Goal: Information Seeking & Learning: Learn about a topic

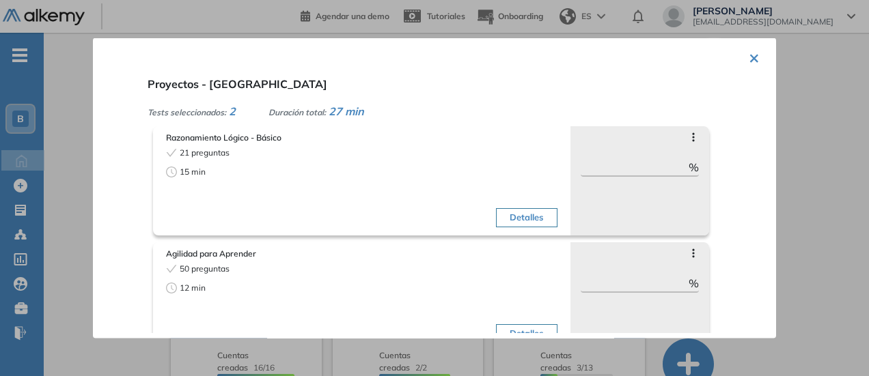
click at [523, 219] on button "Detalles" at bounding box center [526, 217] width 61 height 19
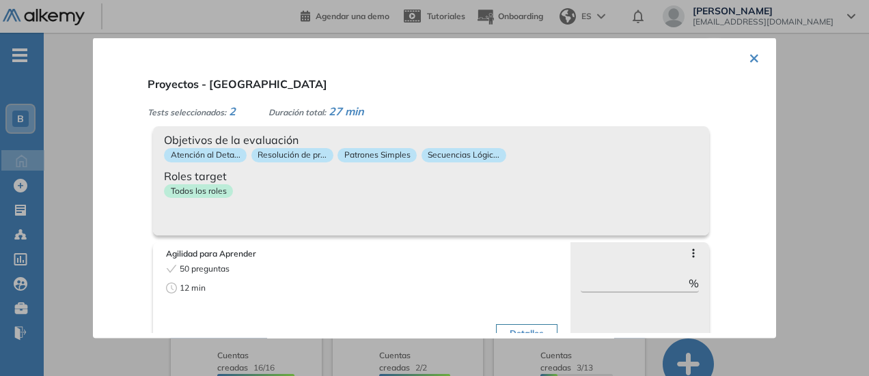
click at [373, 268] on div "Detalles" at bounding box center [461, 305] width 192 height 86
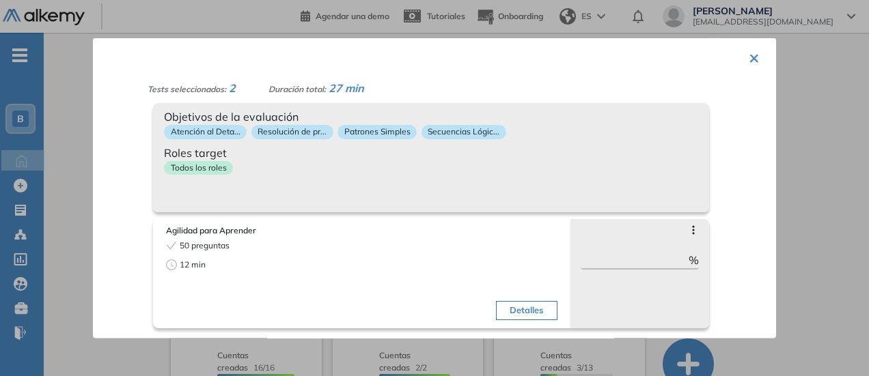
click at [413, 241] on div "Detalles" at bounding box center [461, 282] width 192 height 86
click at [496, 313] on button "Detalles" at bounding box center [526, 310] width 61 height 19
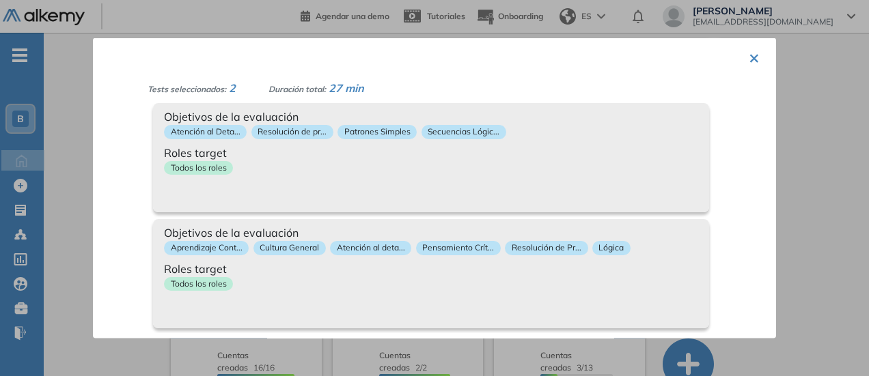
click at [749, 64] on button "×" at bounding box center [754, 56] width 11 height 27
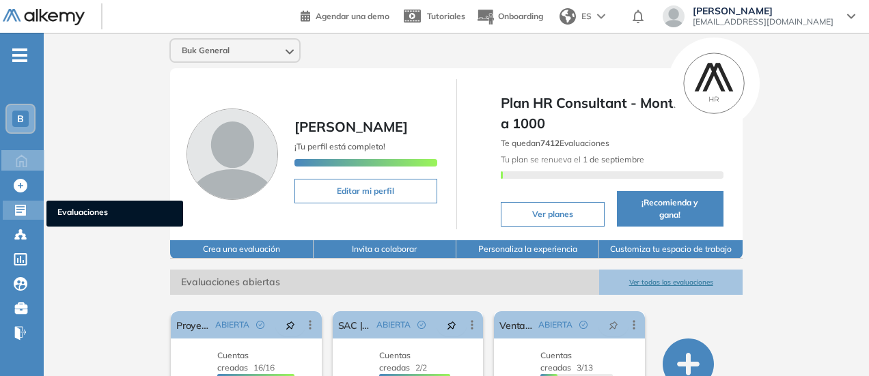
click at [23, 212] on icon at bounding box center [20, 210] width 11 height 11
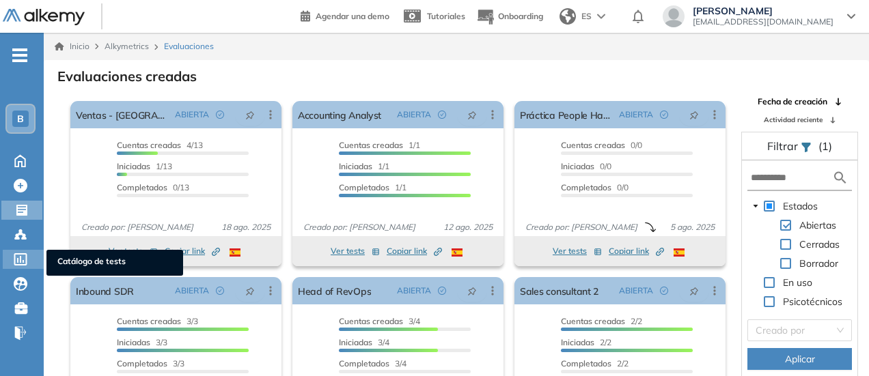
click at [21, 266] on div at bounding box center [22, 258] width 16 height 16
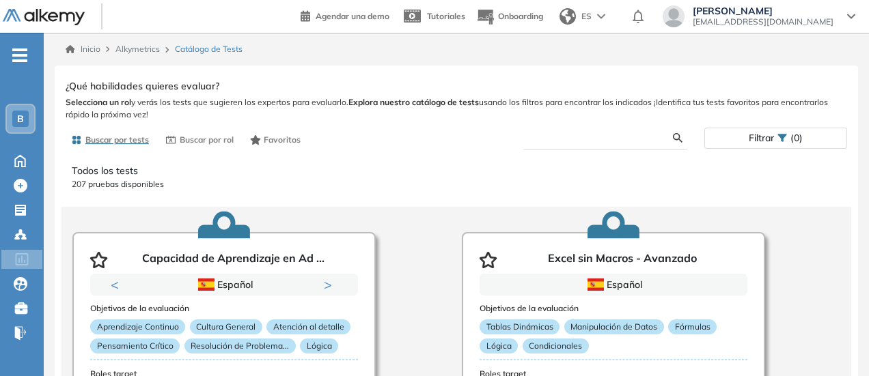
click at [550, 137] on input "text" at bounding box center [602, 138] width 139 height 12
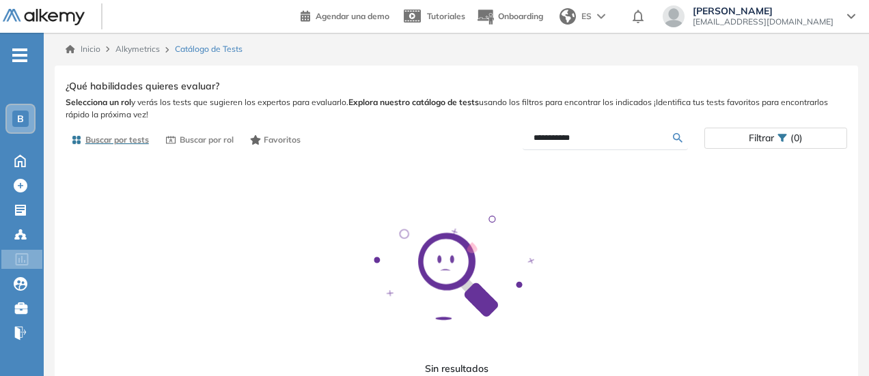
scroll to position [34, 0]
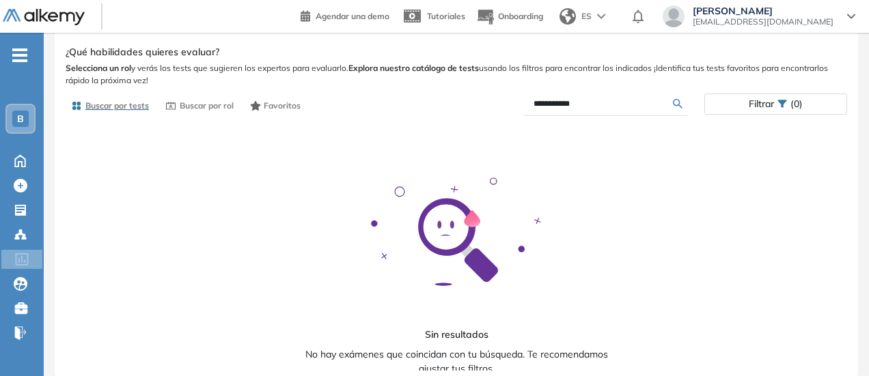
click at [550, 107] on input "**********" at bounding box center [602, 104] width 139 height 12
type input "**********"
click at [550, 107] on input "**********" at bounding box center [602, 104] width 139 height 12
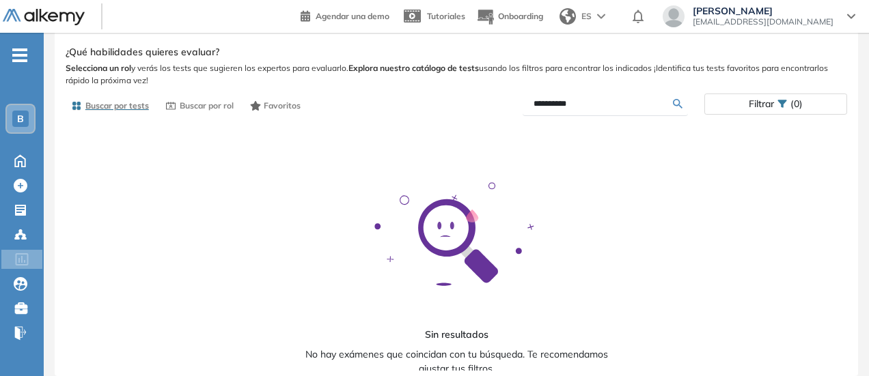
click at [550, 107] on input "**********" at bounding box center [602, 104] width 139 height 12
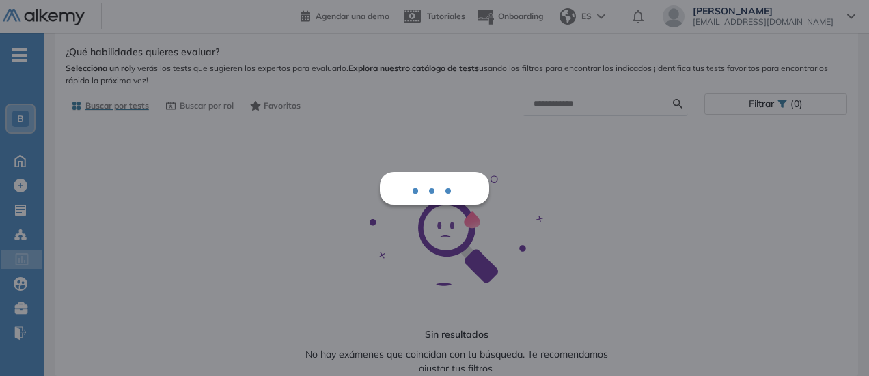
click at [130, 103] on div "Ver preguntas de muestra Demo Experiencia Starter Validado undefined minutos Pr…" at bounding box center [456, 206] width 781 height 329
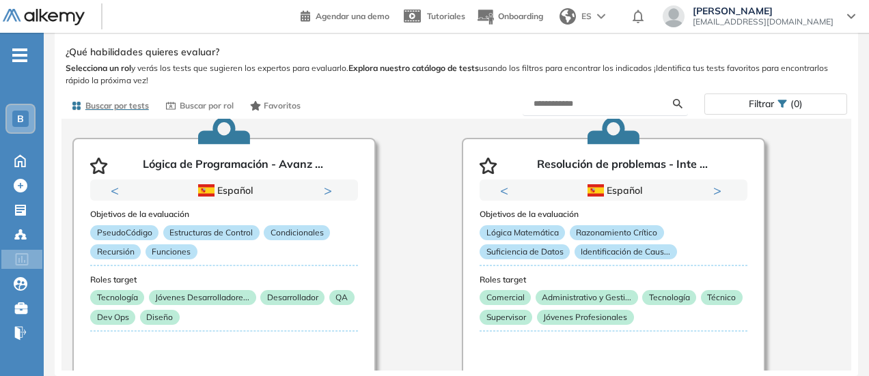
scroll to position [369, 0]
click at [188, 100] on span "Buscar por rol" at bounding box center [207, 106] width 54 height 12
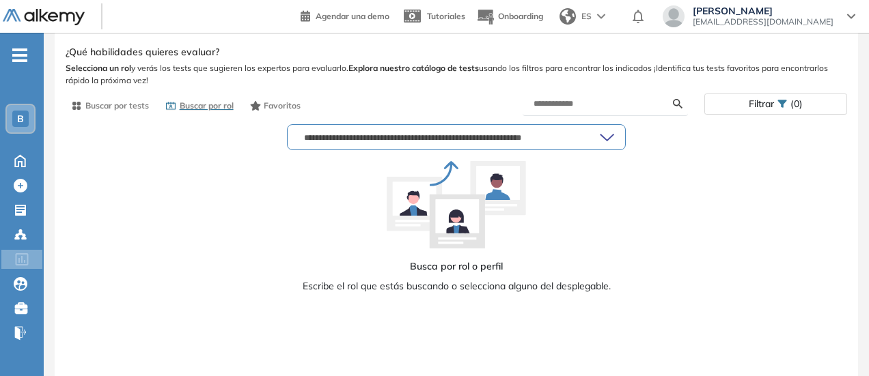
click at [441, 137] on input "text" at bounding box center [448, 137] width 301 height 11
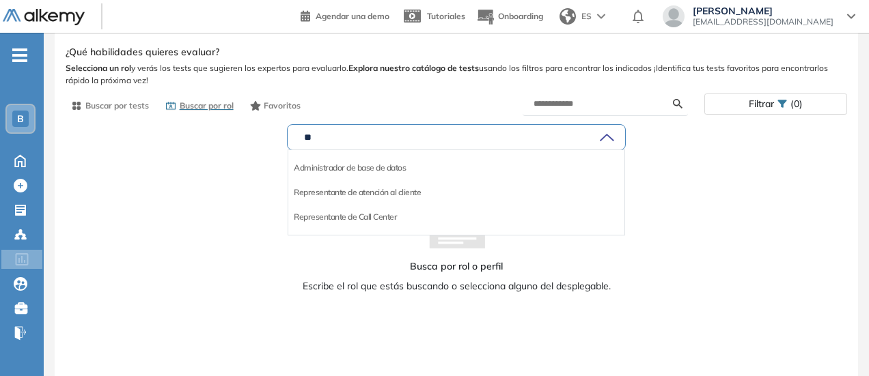
type input "*"
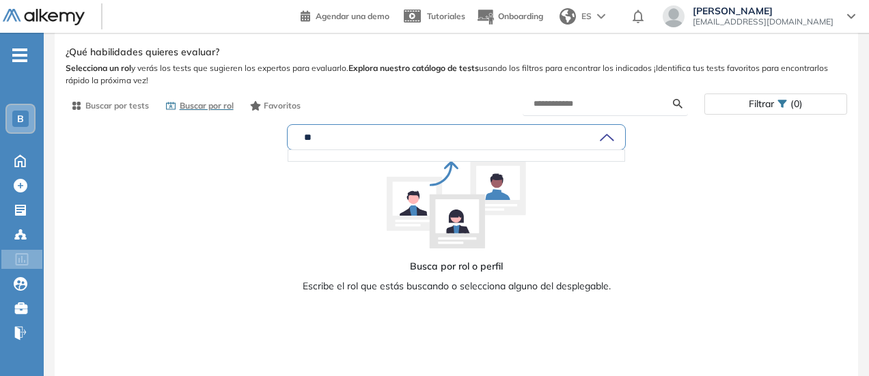
type input "*"
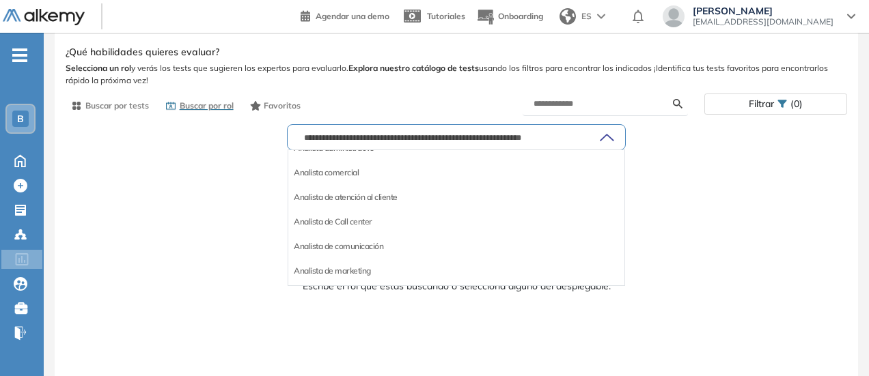
scroll to position [169, 0]
click at [391, 199] on li "Analista de atención al cliente" at bounding box center [346, 195] width 104 height 14
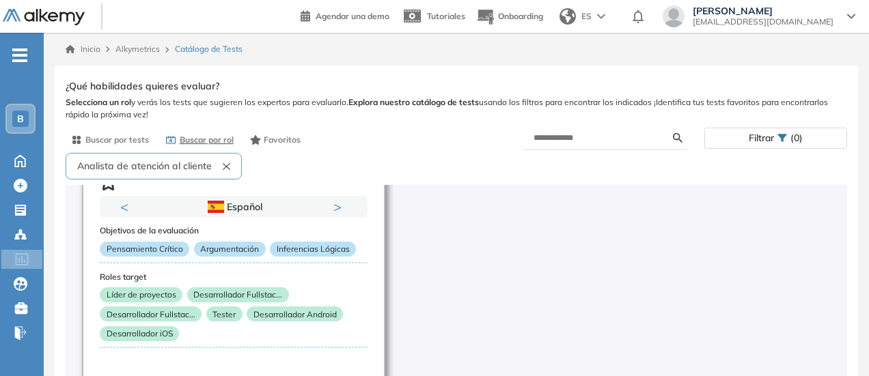
scroll to position [73, 0]
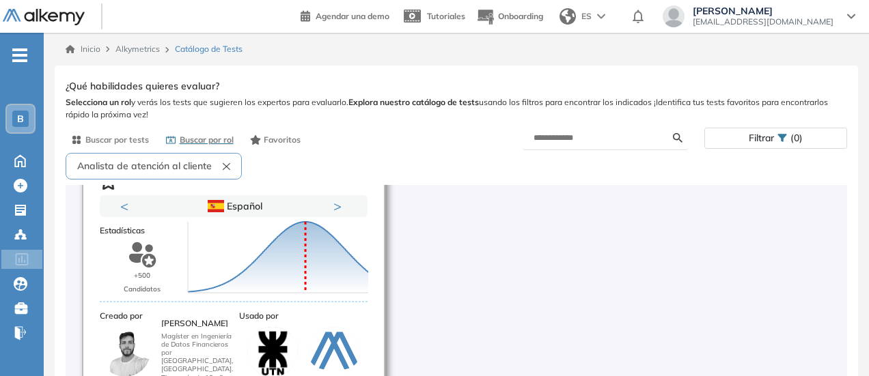
click at [119, 198] on div "Previous Inglés Español Portugués Inglés Español Portugués Inglés Next 1 2 3" at bounding box center [234, 206] width 268 height 22
click at [124, 207] on button "Previous" at bounding box center [127, 206] width 14 height 14
click at [245, 288] on icon at bounding box center [278, 257] width 180 height 71
click at [178, 283] on div "+500 Candidatos Puntuación 0 10 20 30 40 50 60 70 80 90 100 Promedio" at bounding box center [234, 268] width 268 height 55
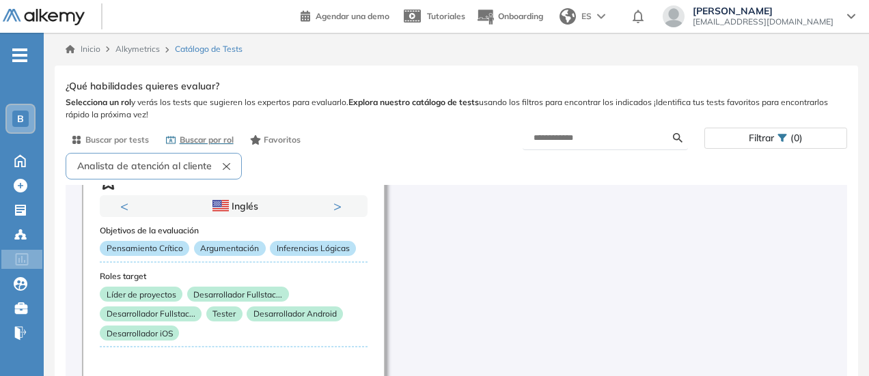
click at [224, 173] on button "Analista de atención al cliente" at bounding box center [154, 166] width 176 height 27
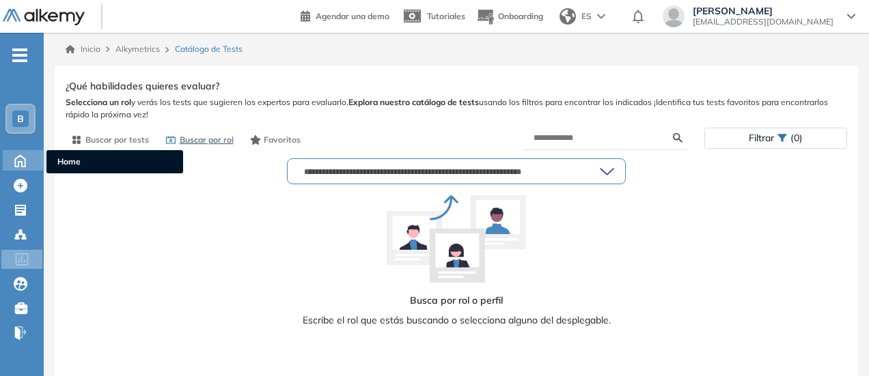
click at [24, 163] on icon at bounding box center [20, 160] width 24 height 16
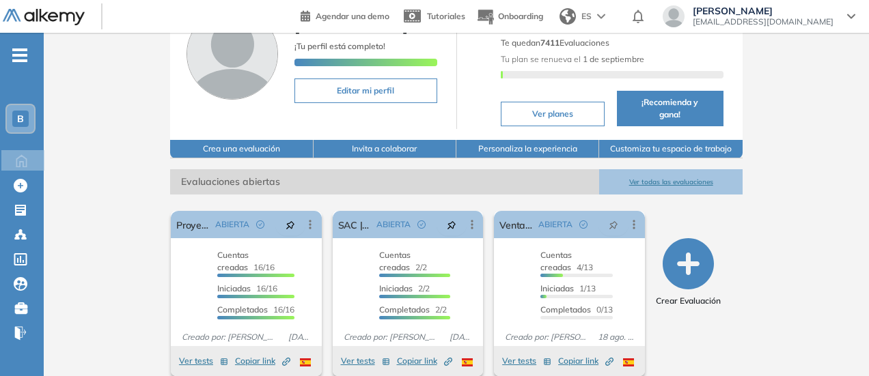
scroll to position [101, 0]
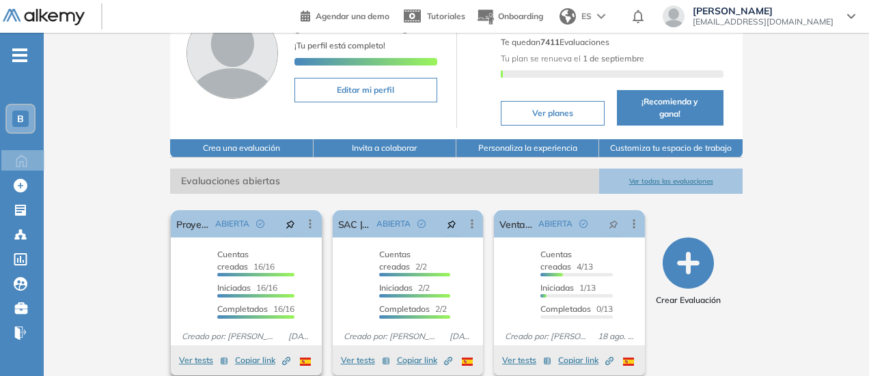
click at [179, 352] on button "Ver tests" at bounding box center [203, 360] width 49 height 16
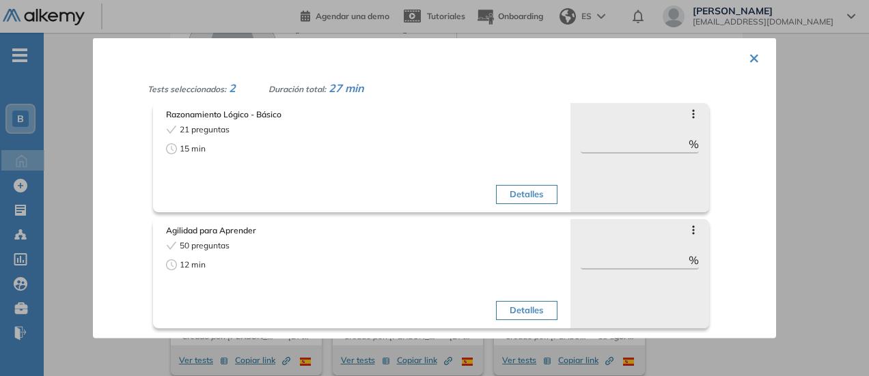
scroll to position [0, 0]
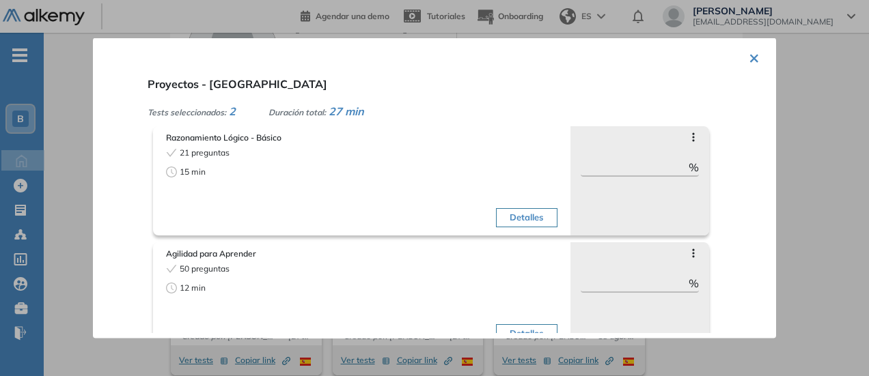
click at [751, 61] on button "×" at bounding box center [754, 56] width 11 height 27
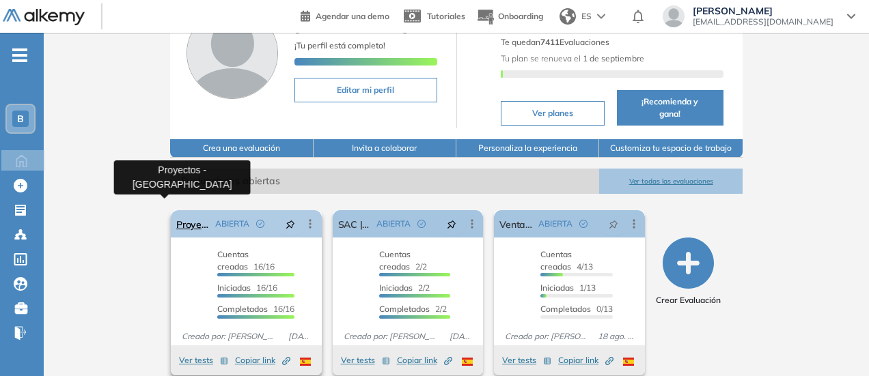
click at [176, 216] on link "Proyectos - [GEOGRAPHIC_DATA]" at bounding box center [192, 223] width 33 height 27
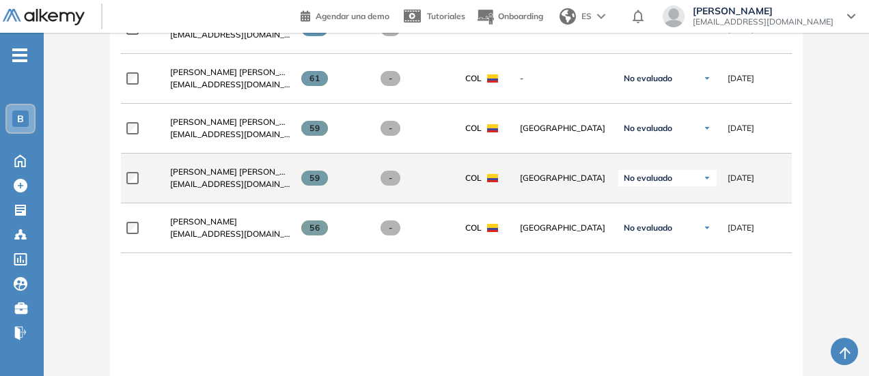
scroll to position [1057, 0]
drag, startPoint x: 333, startPoint y: 182, endPoint x: 304, endPoint y: 182, distance: 28.7
click at [304, 182] on div "59" at bounding box center [334, 178] width 66 height 15
click at [354, 200] on div "**********" at bounding box center [580, 179] width 918 height 50
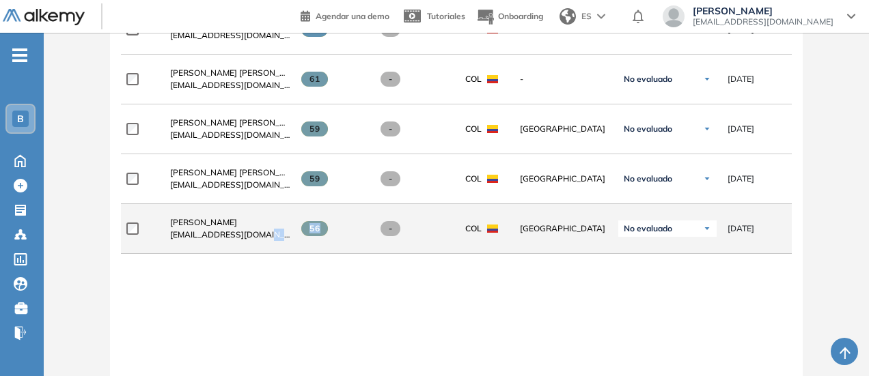
drag, startPoint x: 346, startPoint y: 233, endPoint x: 281, endPoint y: 232, distance: 65.6
click at [281, 232] on div "**********" at bounding box center [580, 229] width 918 height 50
click at [359, 226] on div "56" at bounding box center [334, 228] width 66 height 15
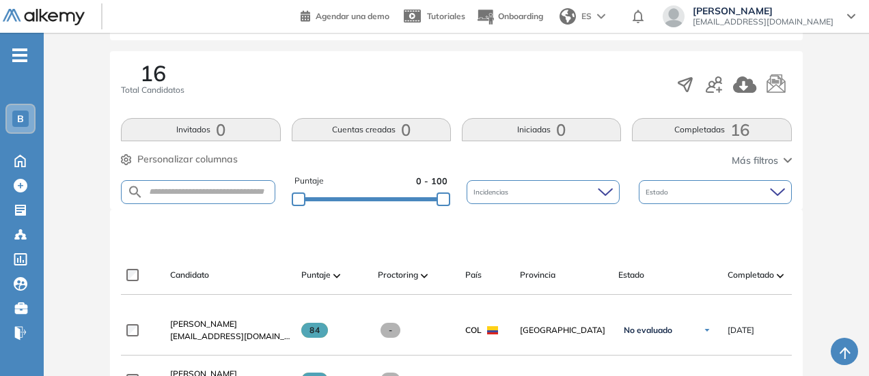
scroll to position [0, 0]
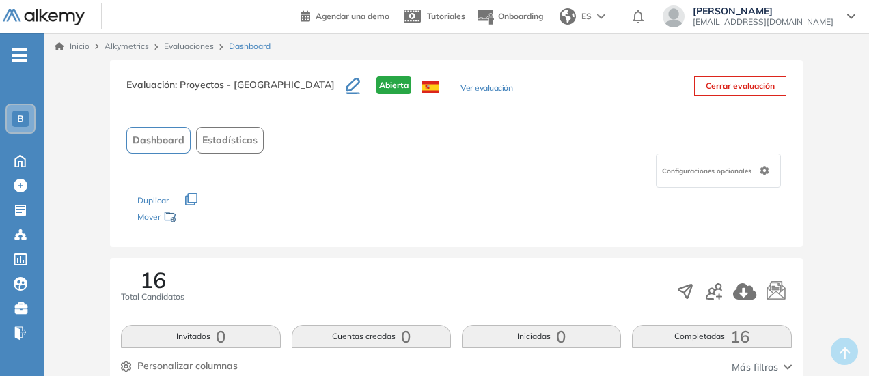
click at [460, 93] on button "Ver evaluación" at bounding box center [486, 89] width 52 height 14
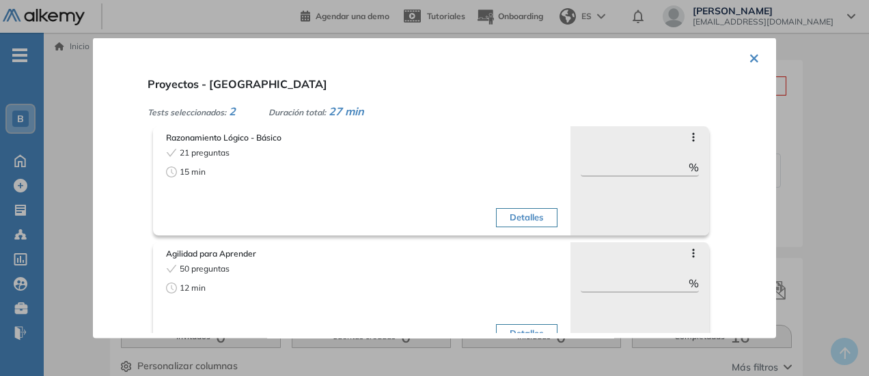
click at [365, 197] on div "Detalles" at bounding box center [461, 189] width 192 height 86
click at [513, 225] on button "Detalles" at bounding box center [526, 217] width 61 height 19
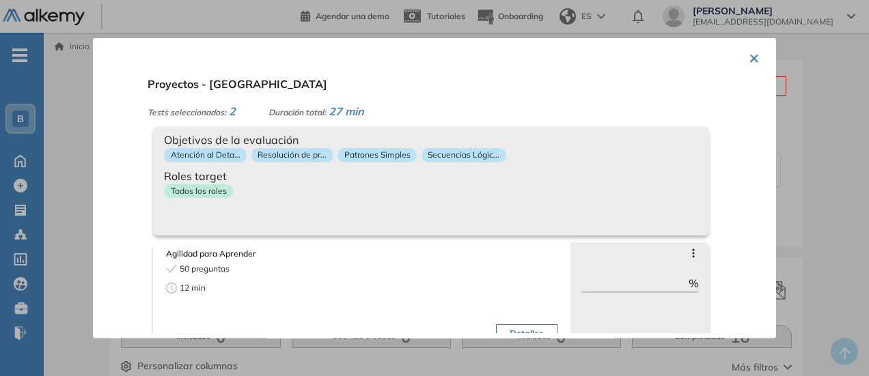
click at [359, 192] on div "Todos los roles" at bounding box center [431, 194] width 534 height 20
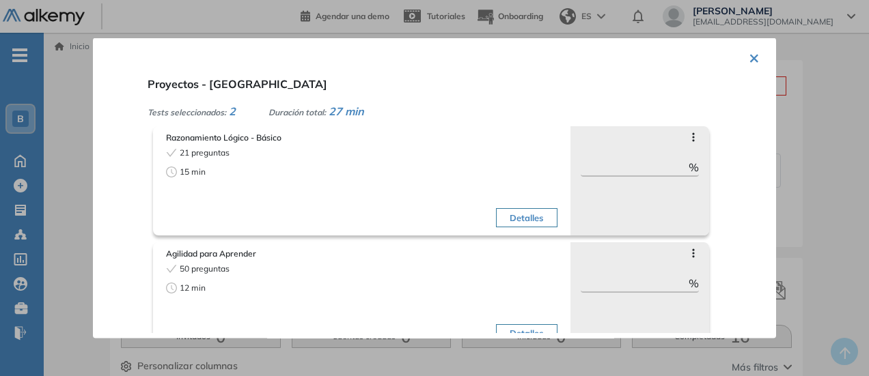
scroll to position [23, 0]
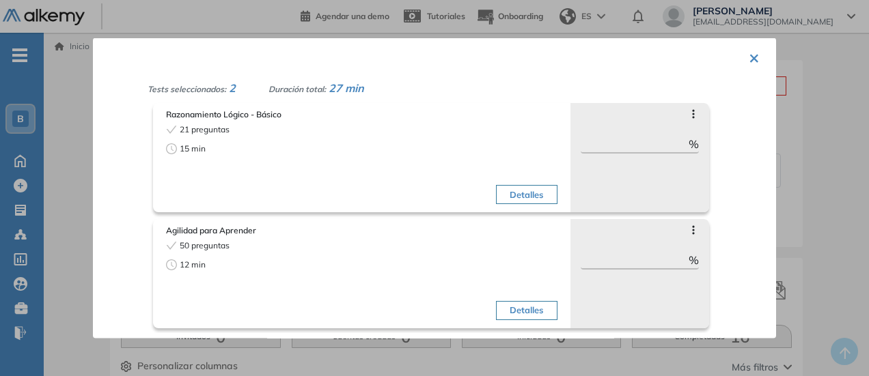
click at [805, 217] on div at bounding box center [434, 188] width 869 height 376
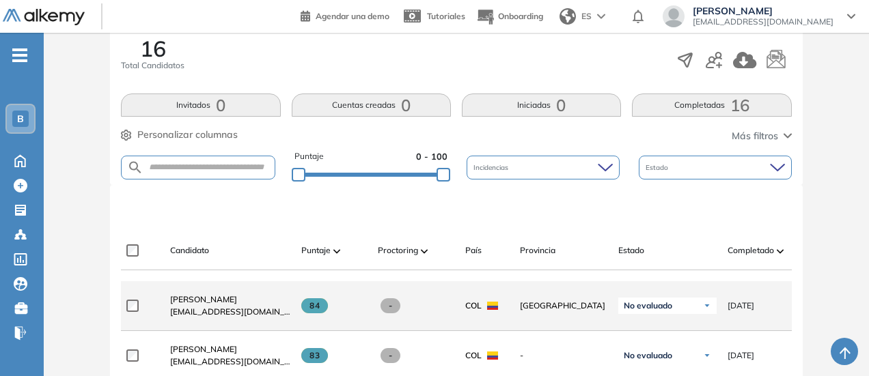
scroll to position [347, 0]
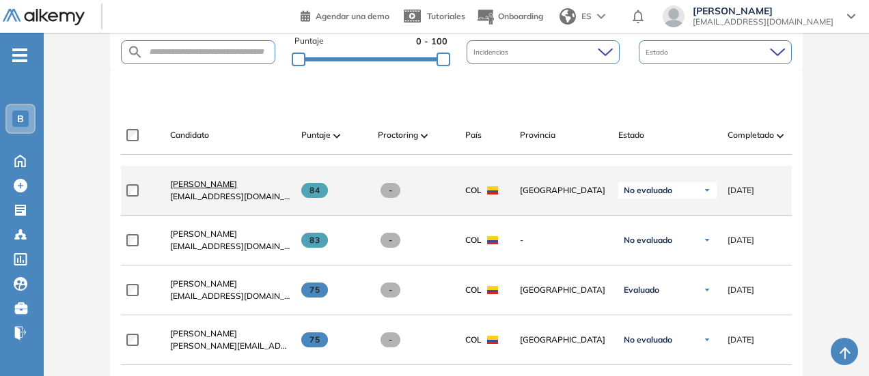
click at [182, 185] on span "[PERSON_NAME]" at bounding box center [203, 184] width 67 height 10
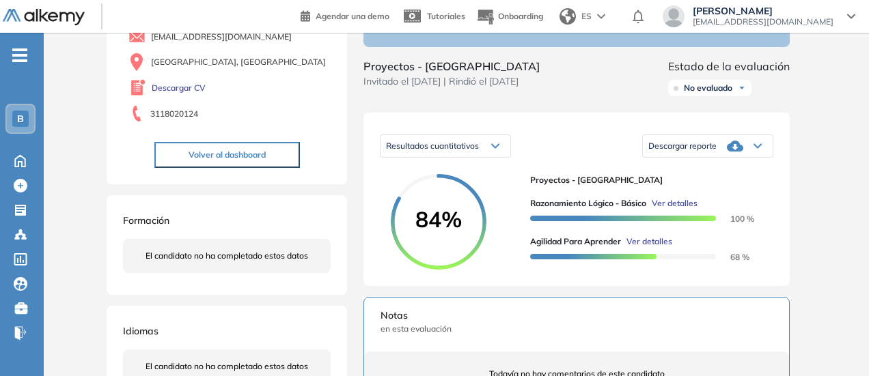
scroll to position [161, 0]
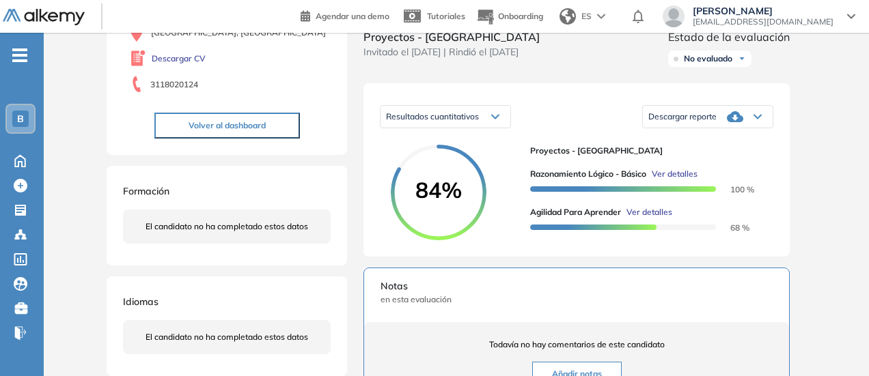
click at [665, 122] on span "Descargar reporte" at bounding box center [682, 116] width 68 height 11
click at [680, 163] on li "Descargar informe resumido" at bounding box center [700, 156] width 102 height 14
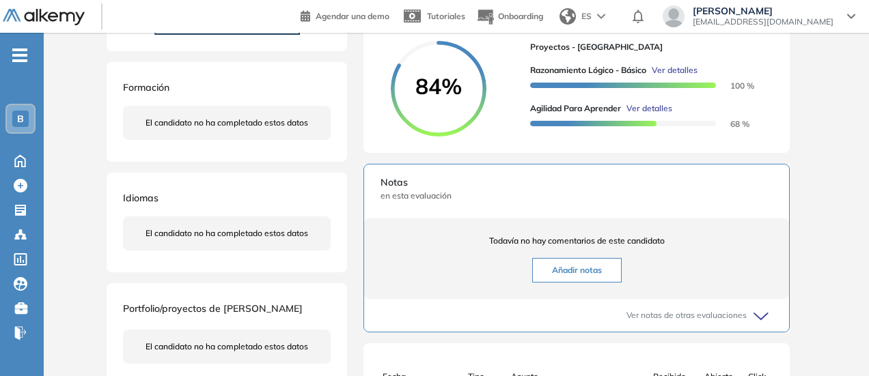
scroll to position [0, 0]
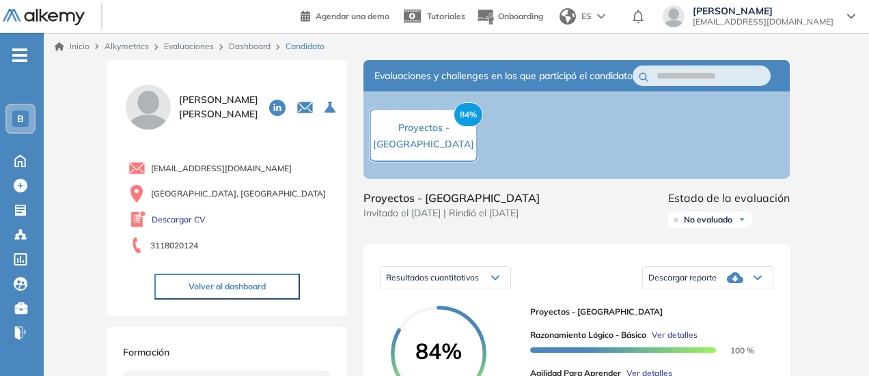
click at [195, 48] on link "Evaluaciones" at bounding box center [189, 46] width 50 height 10
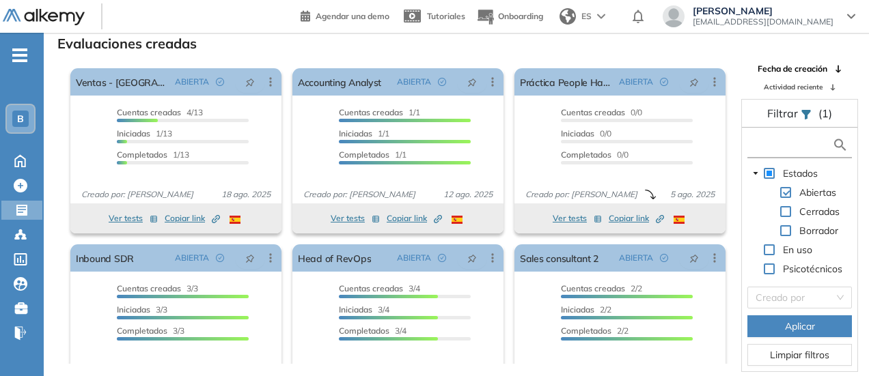
click at [785, 148] on input "text" at bounding box center [791, 145] width 81 height 14
type input "***"
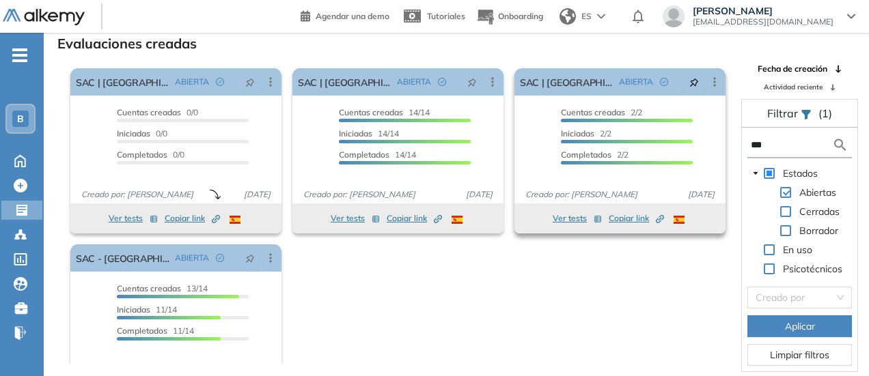
click at [563, 217] on button "Ver tests" at bounding box center [577, 218] width 49 height 16
click at [560, 217] on button "Ver tests" at bounding box center [577, 218] width 49 height 16
click at [563, 216] on button "Ver tests" at bounding box center [577, 218] width 49 height 16
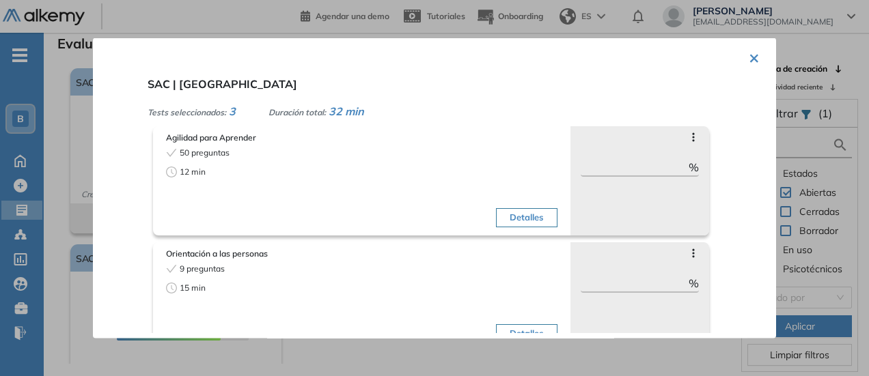
click at [379, 207] on div "Detalles" at bounding box center [461, 189] width 192 height 86
click at [331, 171] on div "12 min" at bounding box center [262, 171] width 192 height 12
click at [528, 219] on button "Detalles" at bounding box center [526, 217] width 61 height 19
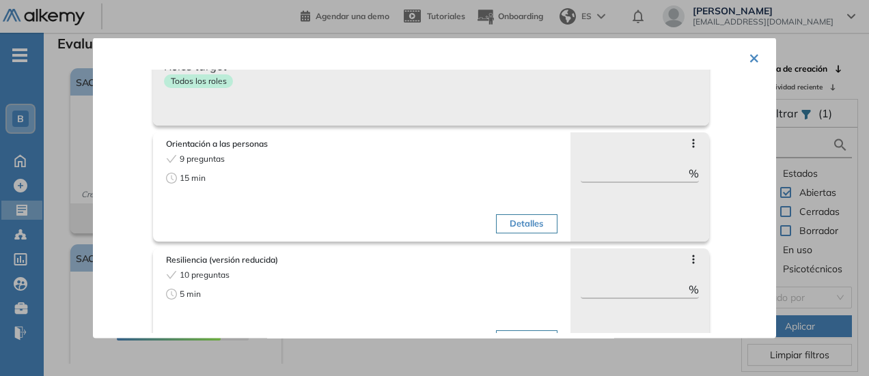
scroll to position [111, 0]
click at [509, 222] on button "Detalles" at bounding box center [526, 223] width 61 height 19
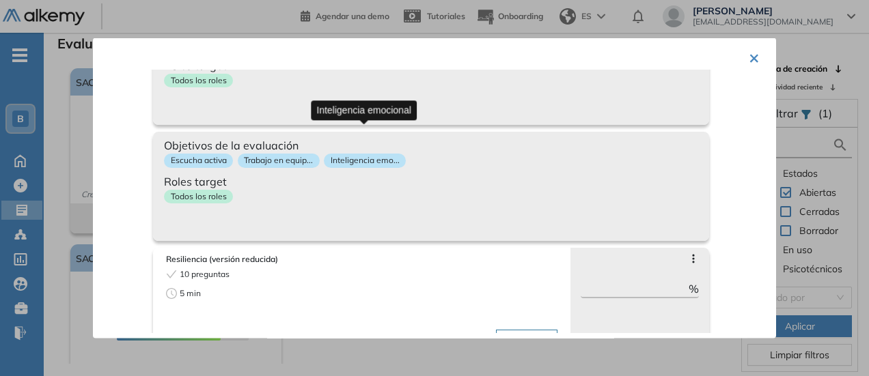
scroll to position [139, 0]
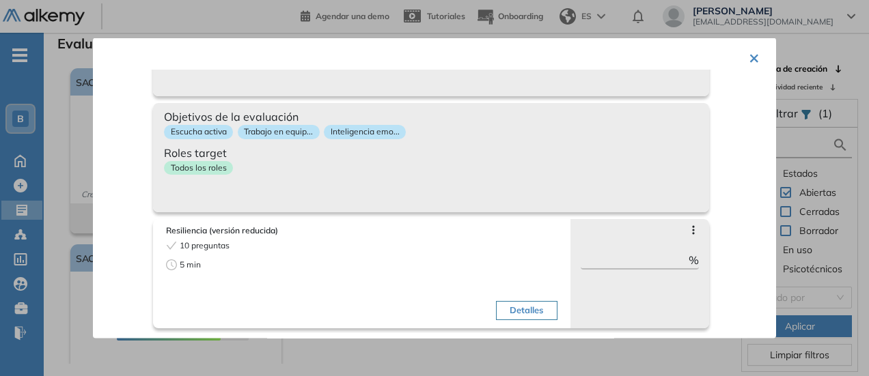
click at [290, 266] on div "5 min" at bounding box center [262, 264] width 192 height 12
click at [516, 313] on button "Detalles" at bounding box center [526, 310] width 61 height 19
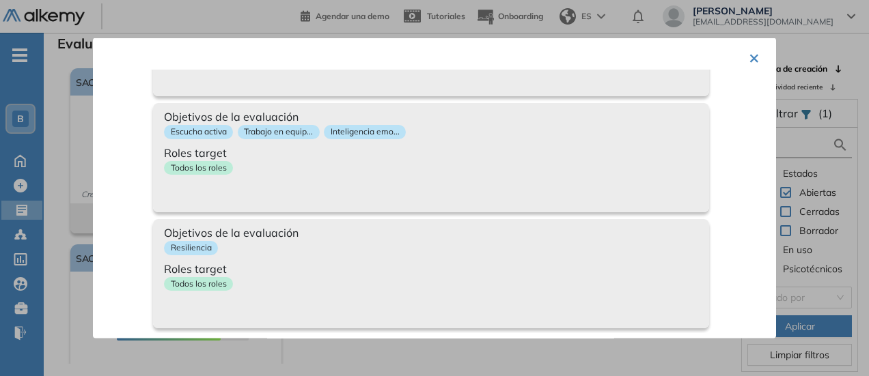
click at [516, 313] on div "Objetivos de la evaluación Resiliencia Roles target Todos los roles" at bounding box center [431, 273] width 556 height 109
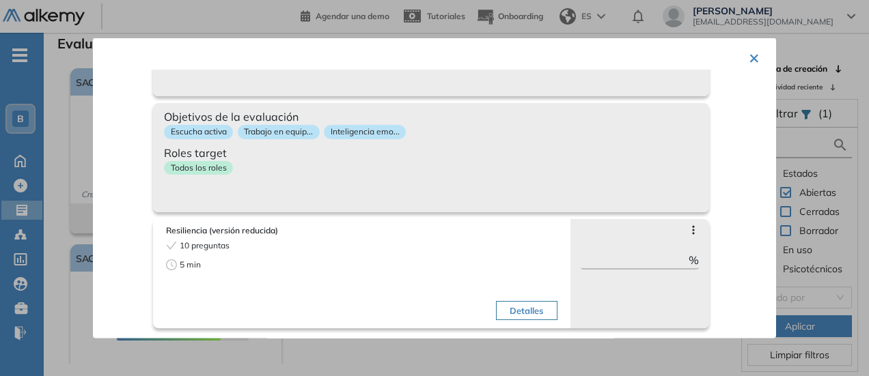
click at [515, 307] on button "Detalles" at bounding box center [526, 310] width 61 height 19
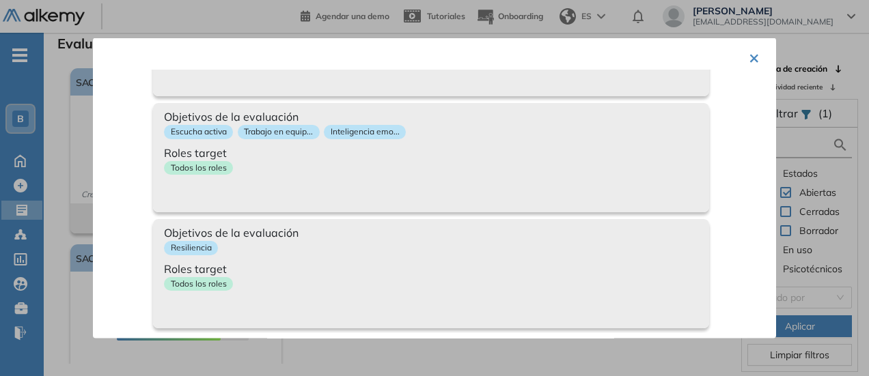
scroll to position [0, 0]
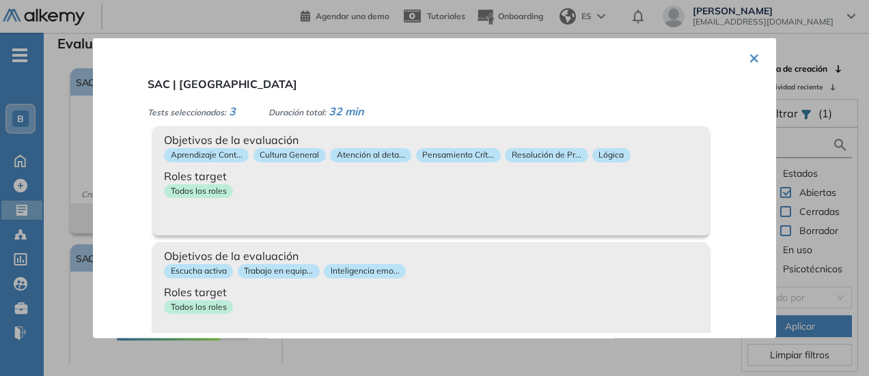
click at [749, 59] on button "×" at bounding box center [754, 56] width 11 height 27
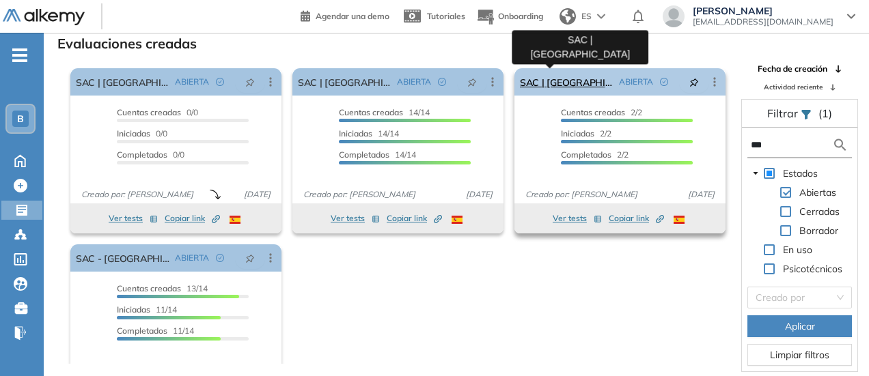
click at [555, 76] on link "SAC | [GEOGRAPHIC_DATA]" at bounding box center [567, 81] width 94 height 27
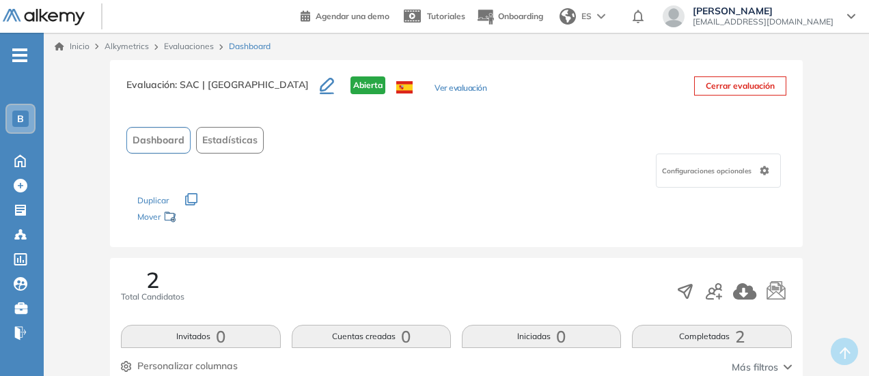
click at [198, 49] on link "Evaluaciones" at bounding box center [189, 46] width 50 height 10
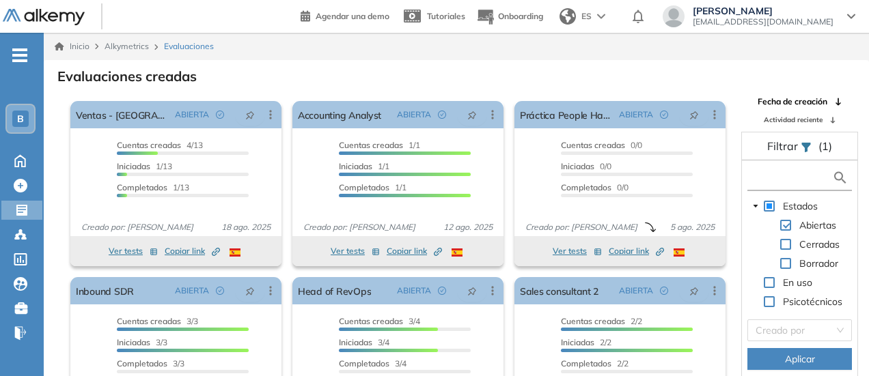
click at [782, 177] on input "text" at bounding box center [791, 178] width 81 height 14
type input "***"
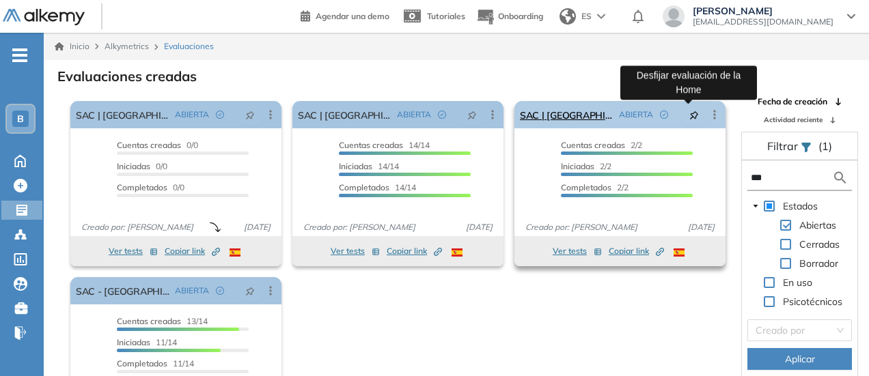
click at [683, 115] on button "button" at bounding box center [694, 115] width 30 height 22
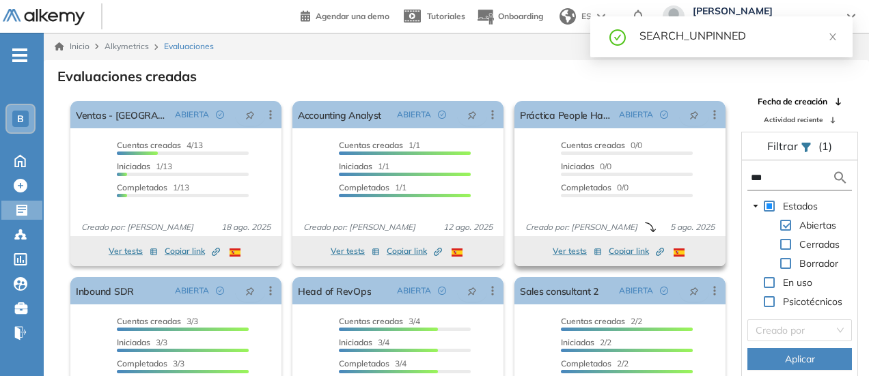
scroll to position [51, 0]
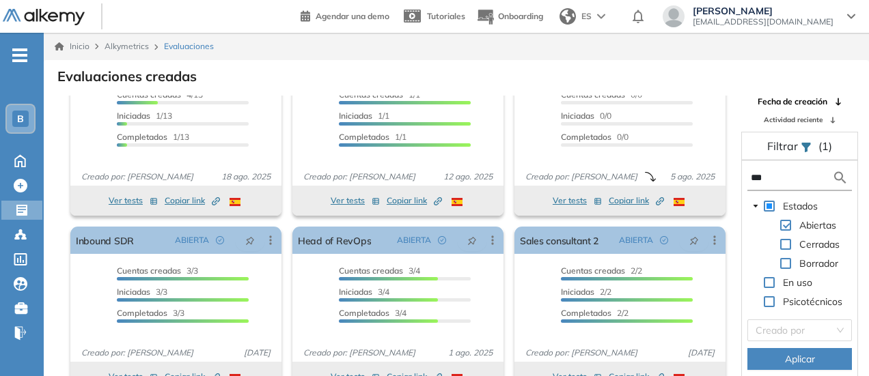
click at [775, 176] on input "***" at bounding box center [791, 178] width 81 height 14
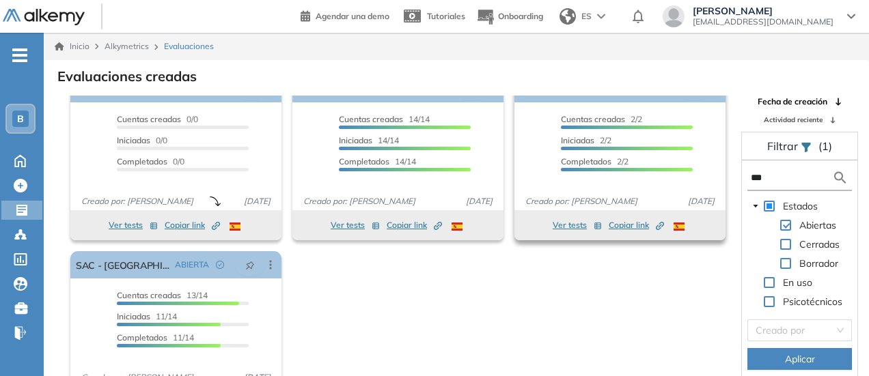
scroll to position [0, 0]
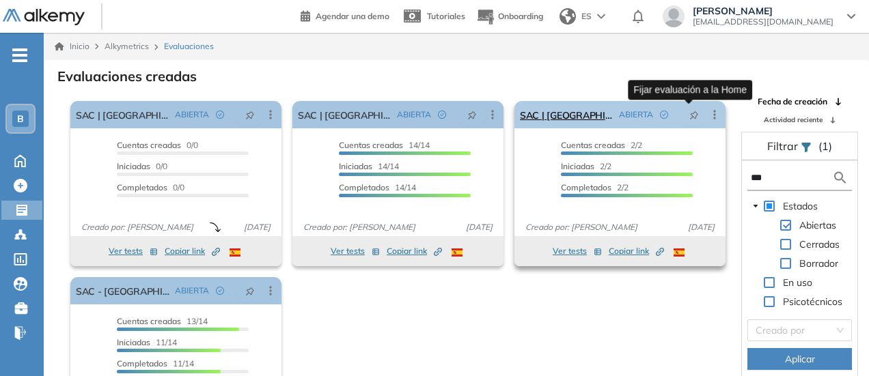
click at [689, 117] on icon "pushpin" at bounding box center [694, 116] width 10 height 10
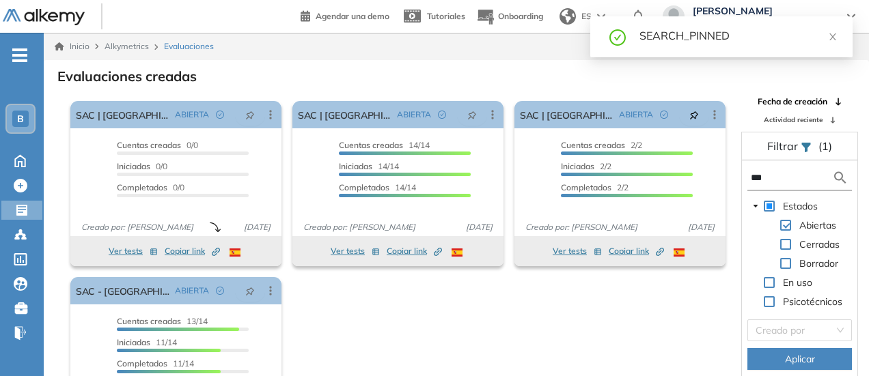
click at [178, 46] on span "Evaluaciones" at bounding box center [189, 46] width 50 height 12
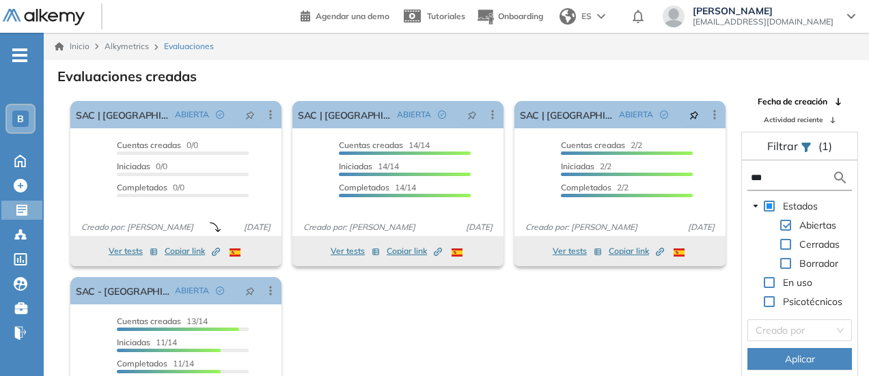
click at [757, 175] on input "***" at bounding box center [791, 178] width 81 height 14
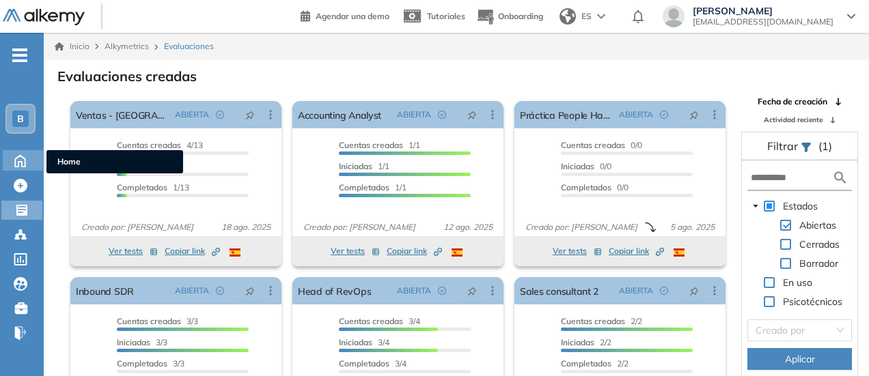
click at [26, 155] on icon at bounding box center [20, 160] width 24 height 16
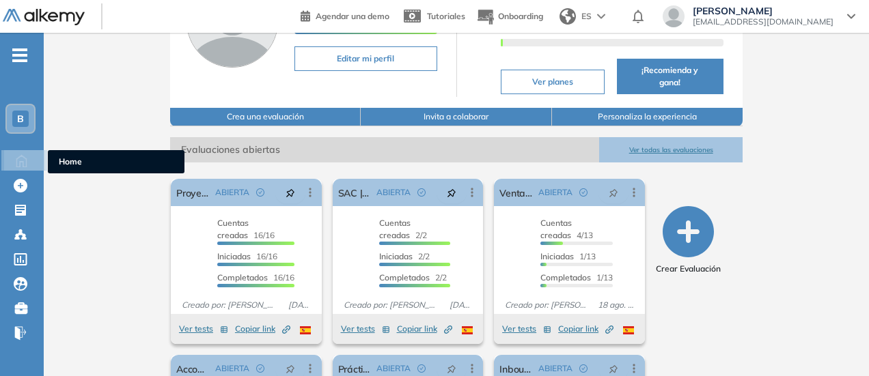
scroll to position [133, 0]
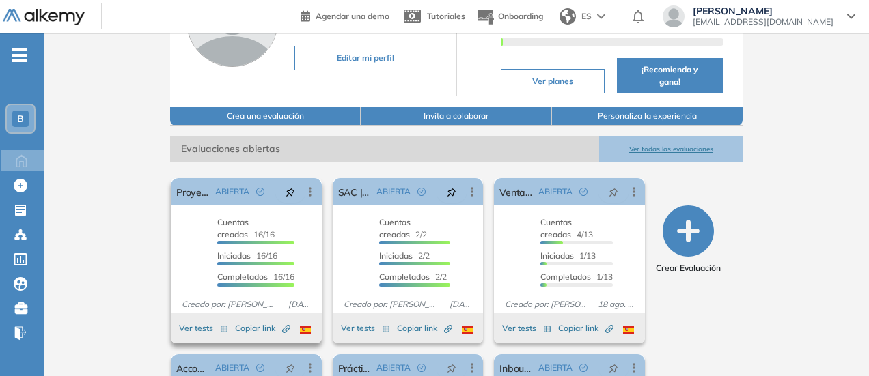
click at [235, 322] on span "Copiar link Created by potrace 1.16, written by [PERSON_NAME] [DATE]-[DATE]" at bounding box center [262, 328] width 55 height 12
click at [410, 322] on span "Copiar link Created by potrace 1.16, written by [PERSON_NAME] [DATE]-[DATE]" at bounding box center [424, 328] width 55 height 12
